Goal: Task Accomplishment & Management: Use online tool/utility

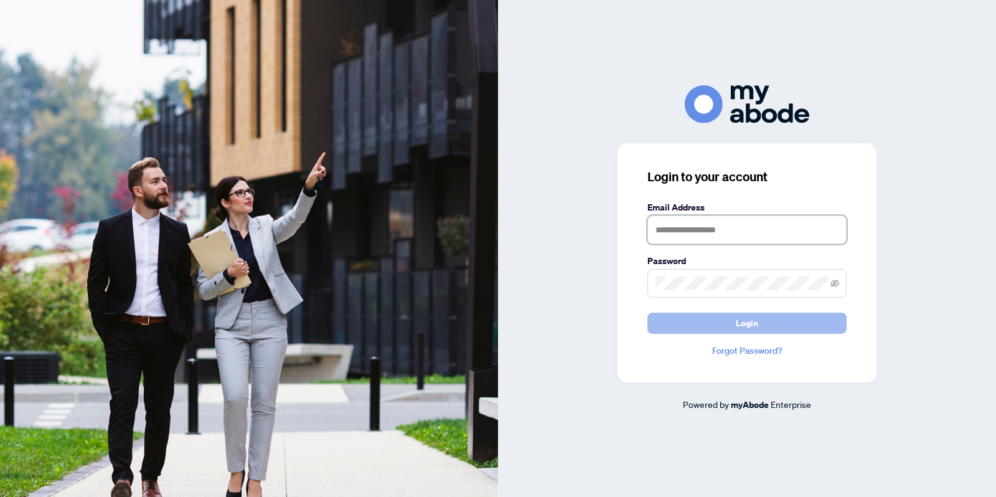
type input "**********"
click at [774, 329] on button "Login" at bounding box center [746, 323] width 199 height 21
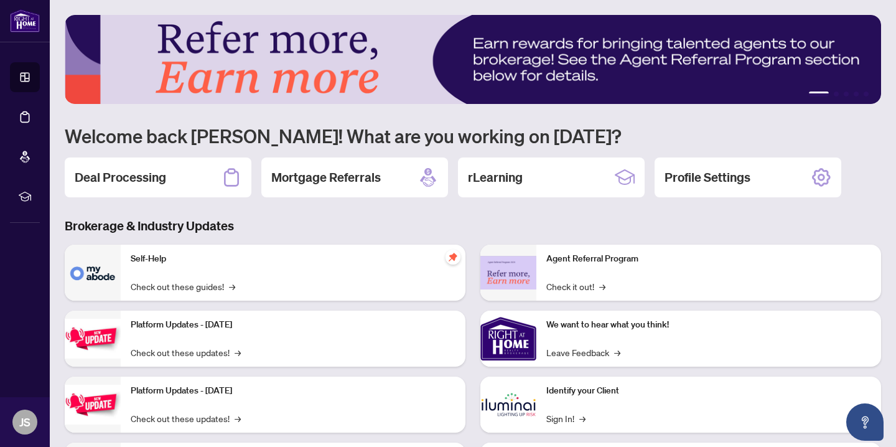
click at [117, 157] on div "1 2 3 4 5 Welcome back [PERSON_NAME]! What are you working on [DATE]? Deal Proc…" at bounding box center [473, 266] width 817 height 502
click at [118, 177] on h2 "Deal Processing" at bounding box center [121, 177] width 92 height 17
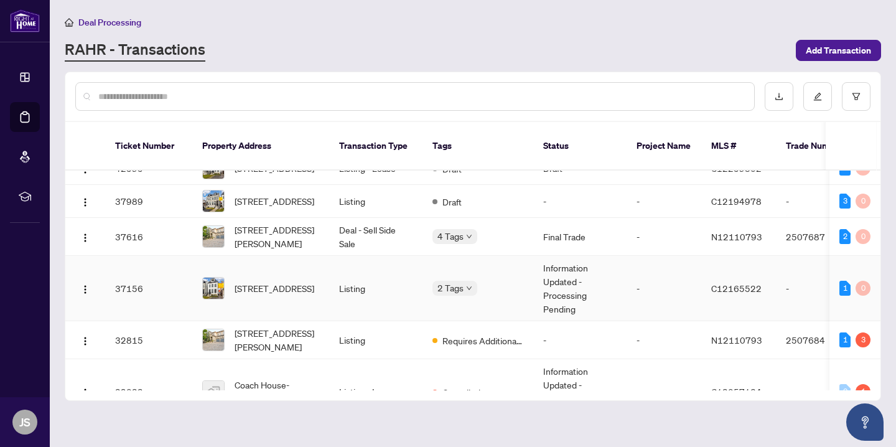
scroll to position [93, 0]
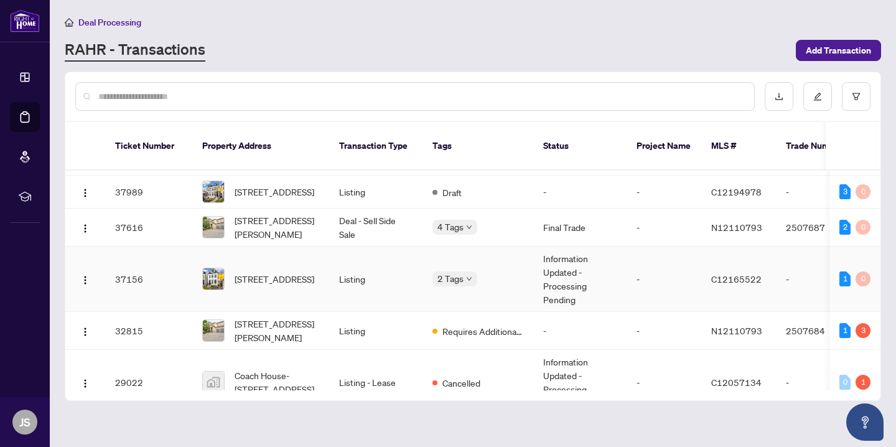
click at [385, 291] on td "Listing" at bounding box center [375, 279] width 93 height 65
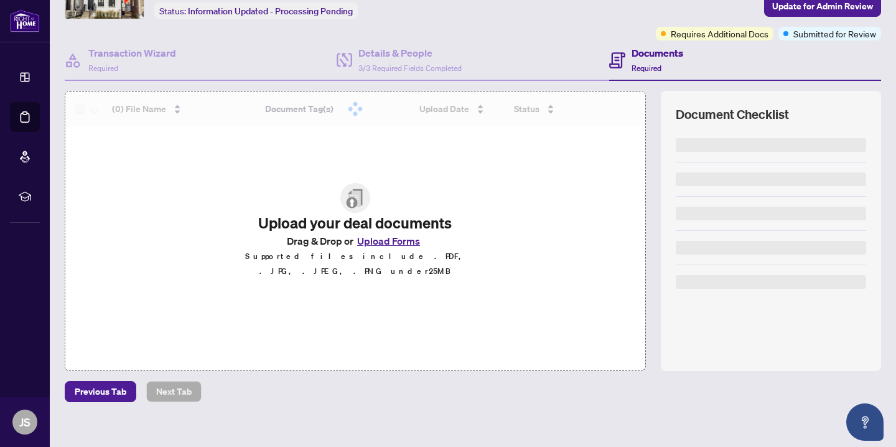
scroll to position [92, 0]
